Goal: Task Accomplishment & Management: Manage account settings

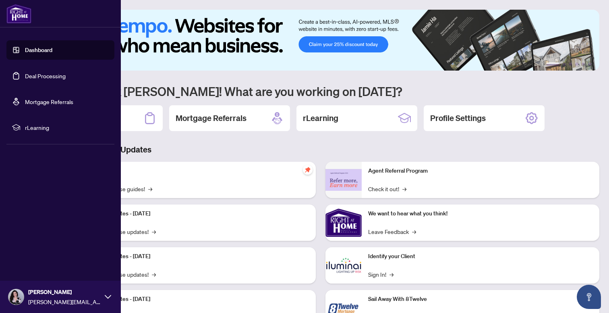
click at [38, 75] on link "Deal Processing" at bounding box center [45, 75] width 41 height 7
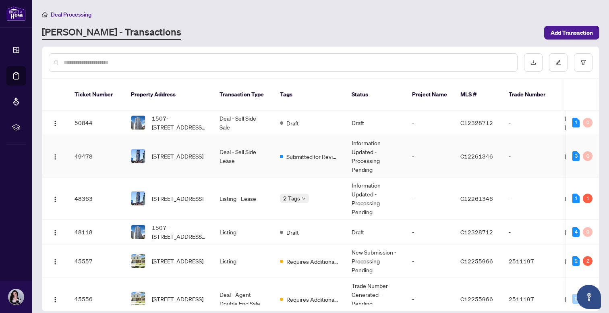
click at [233, 154] on td "Deal - Sell Side Lease" at bounding box center [243, 156] width 60 height 42
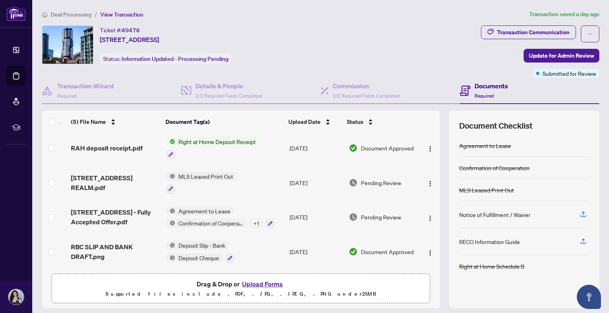
scroll to position [31, 0]
click at [569, 46] on div "Transaction Communication Update for Admin Review Submitted for Review" at bounding box center [540, 51] width 118 height 52
click at [560, 54] on span "Update for Admin Review" at bounding box center [561, 55] width 65 height 13
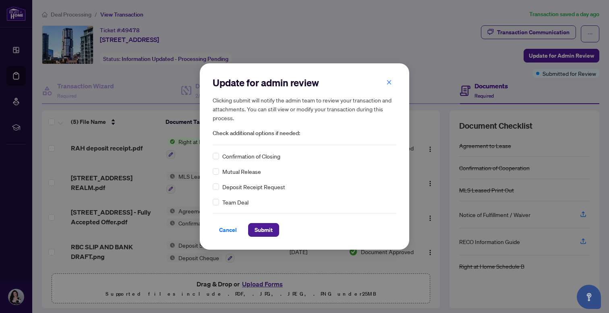
click at [251, 162] on div "Confirmation of Closing Mutual Release Deposit Receipt Request Team Deal" at bounding box center [305, 178] width 184 height 55
click at [252, 159] on span "Confirmation of Closing" at bounding box center [251, 155] width 58 height 9
click at [222, 155] on span "Confirmation of Closing" at bounding box center [251, 155] width 58 height 9
click at [218, 156] on span at bounding box center [216, 156] width 6 height 6
click at [265, 233] on span "Submit" at bounding box center [264, 229] width 18 height 13
